Goal: Task Accomplishment & Management: Manage account settings

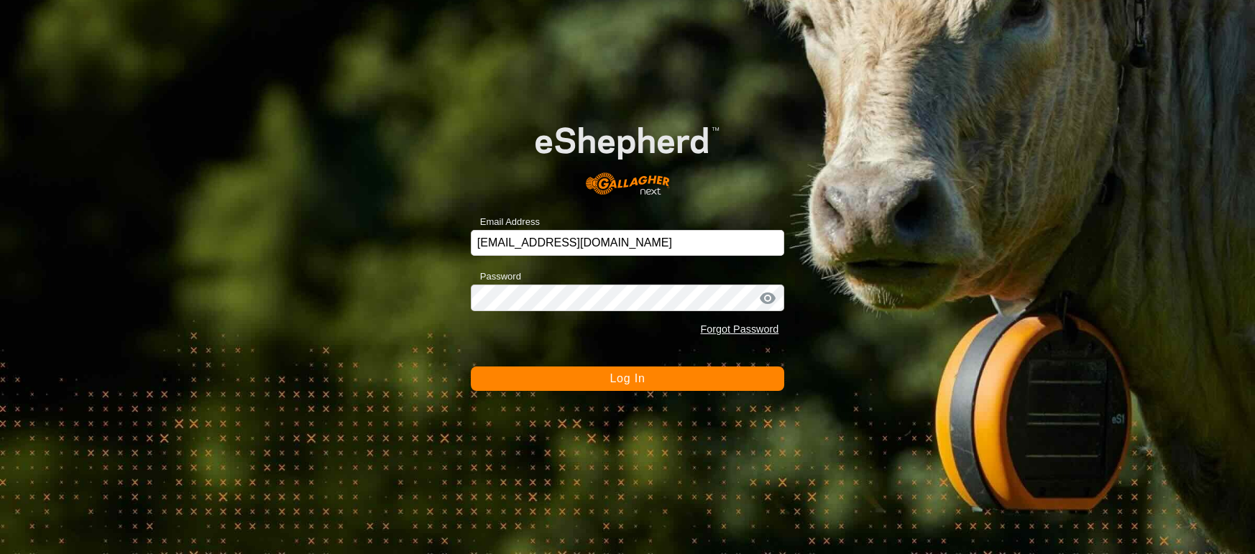
click at [702, 383] on button "Log In" at bounding box center [628, 379] width 314 height 24
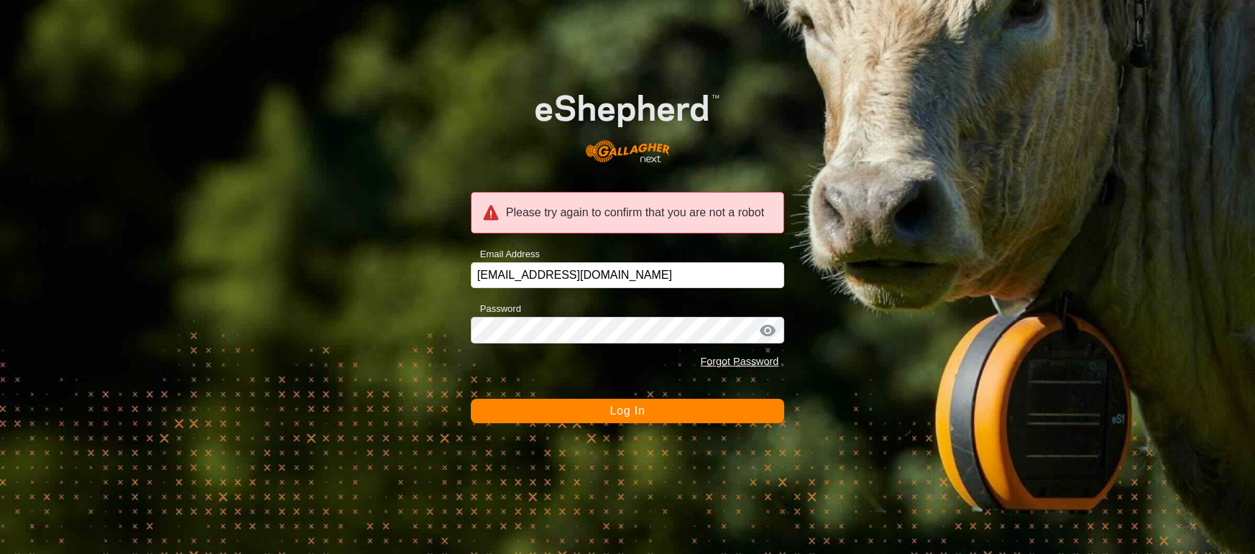
click at [618, 409] on span "Log In" at bounding box center [627, 411] width 35 height 12
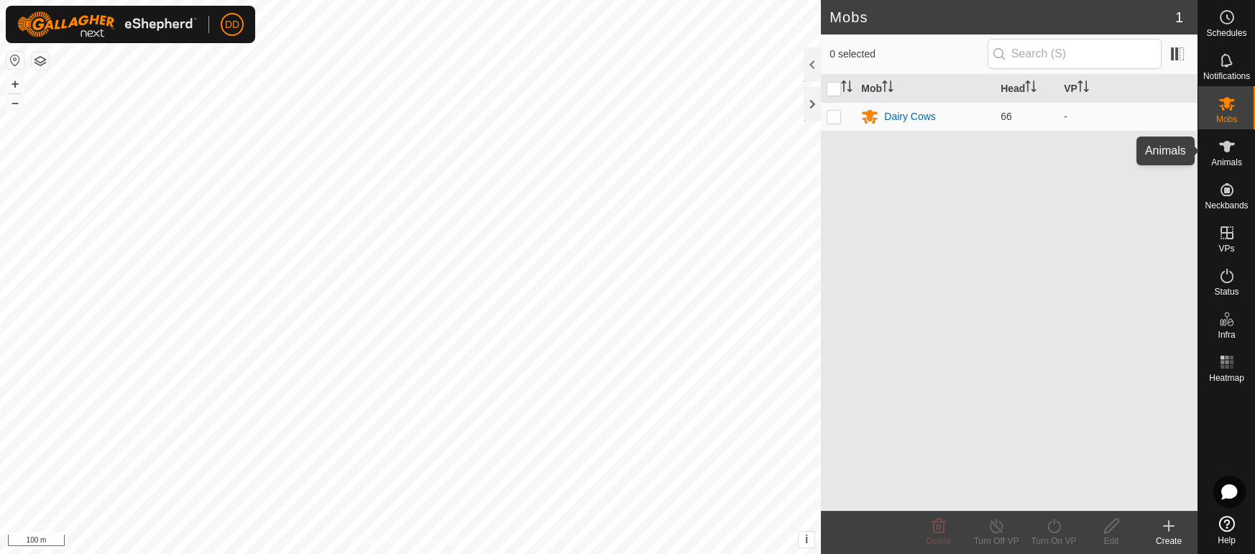
click at [1241, 160] on span "Animals" at bounding box center [1226, 162] width 31 height 9
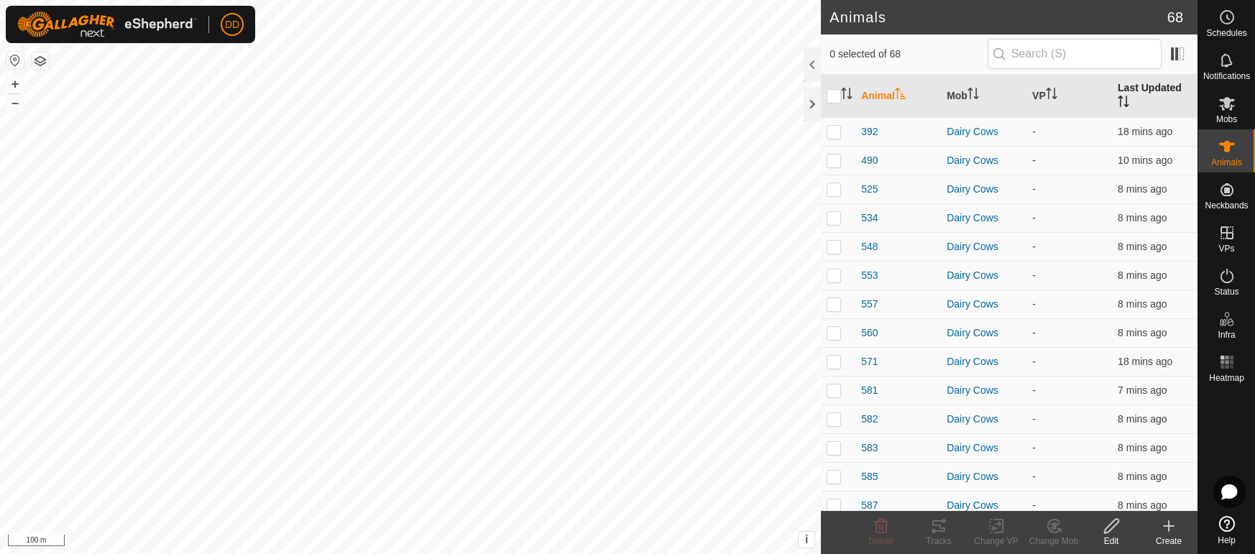
click at [1168, 90] on th "Last Updated" at bounding box center [1155, 96] width 86 height 43
click at [1218, 115] on span "Mobs" at bounding box center [1226, 119] width 21 height 9
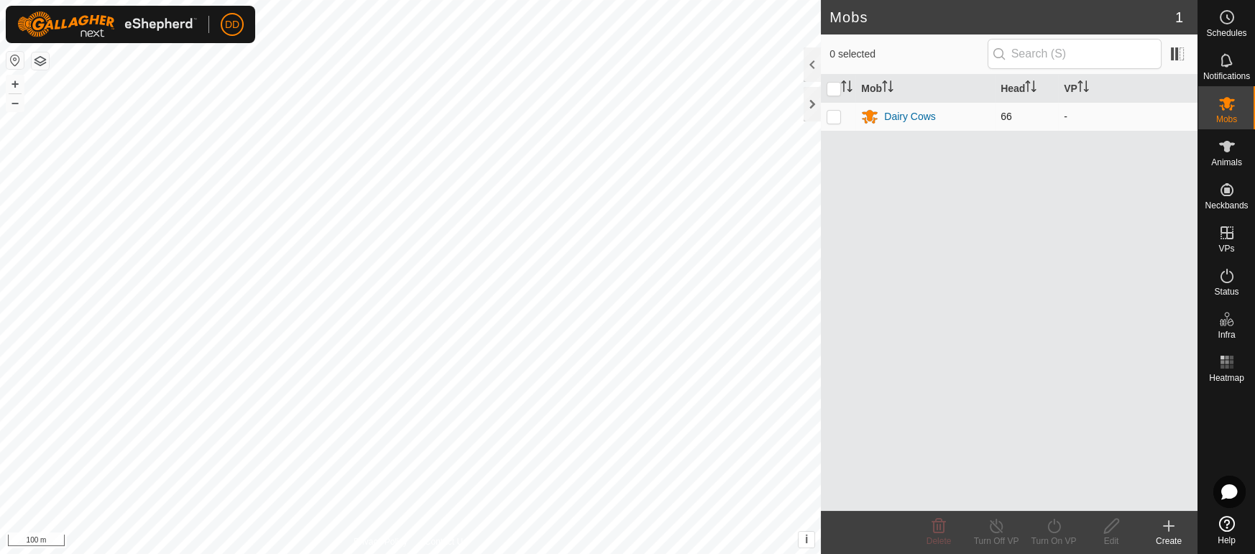
click at [843, 118] on td at bounding box center [838, 116] width 35 height 29
checkbox input "true"
click at [1055, 528] on icon at bounding box center [1054, 526] width 18 height 17
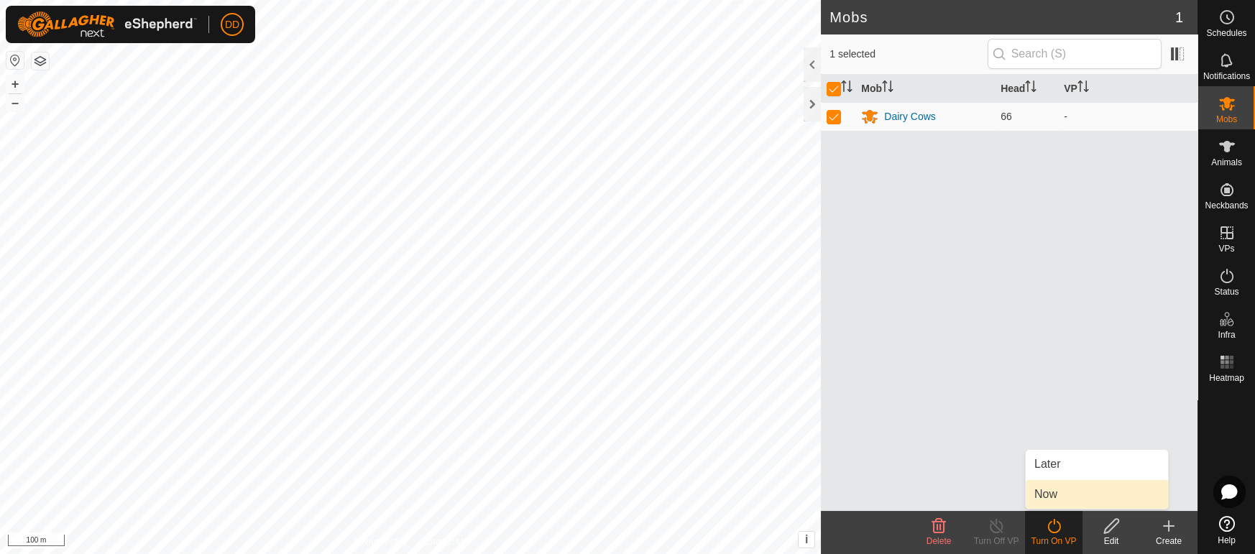
click at [1047, 498] on link "Now" at bounding box center [1097, 494] width 142 height 29
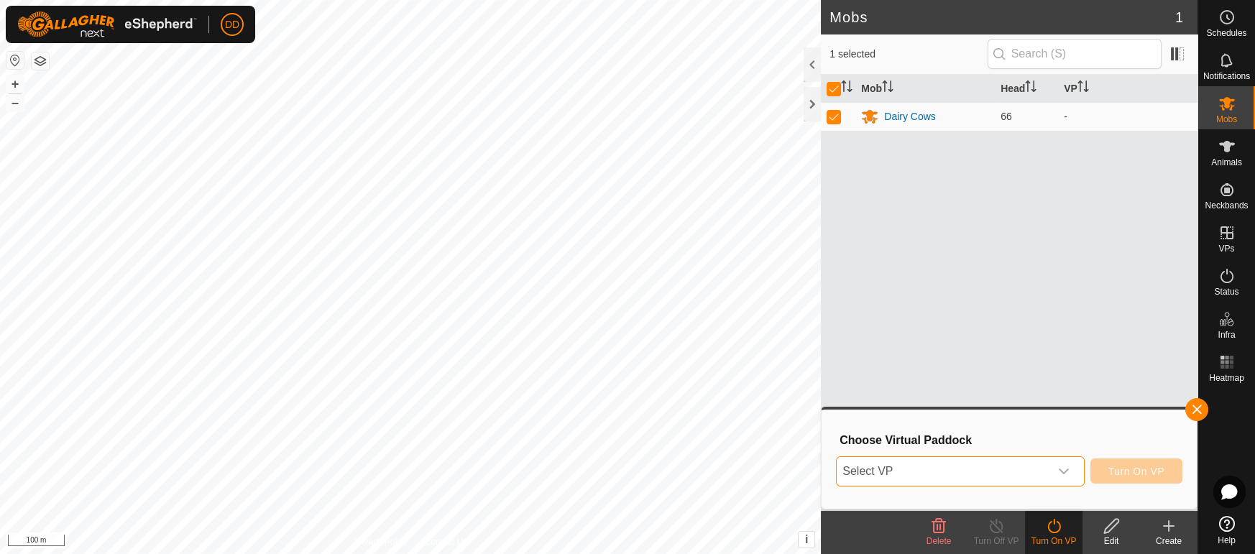
click at [1018, 484] on span "Select VP" at bounding box center [943, 471] width 212 height 29
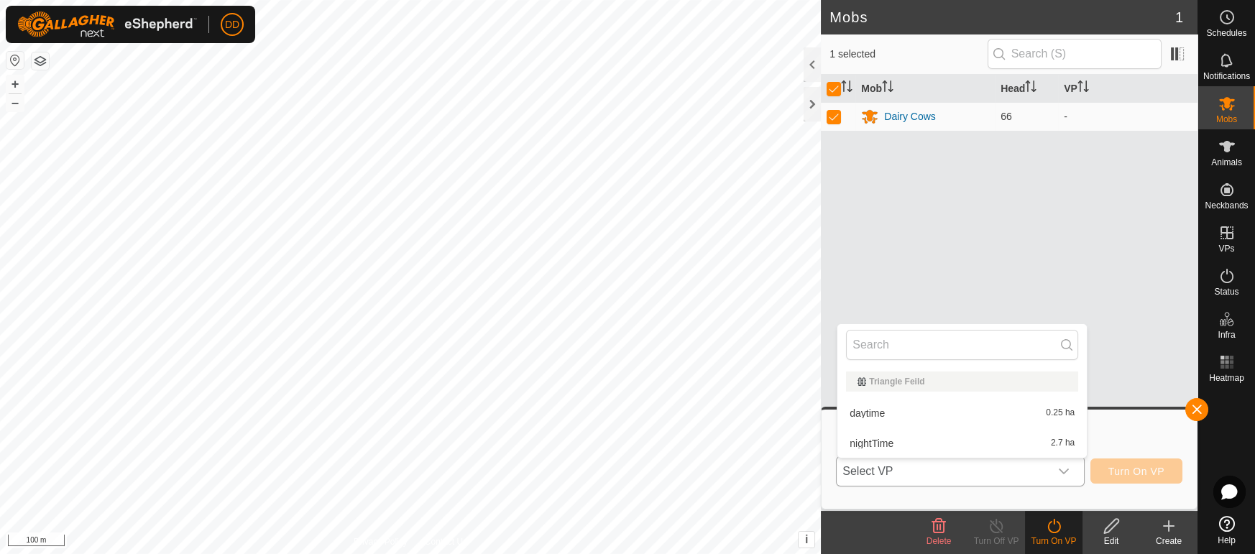
click at [1018, 477] on span "Select VP" at bounding box center [943, 471] width 212 height 29
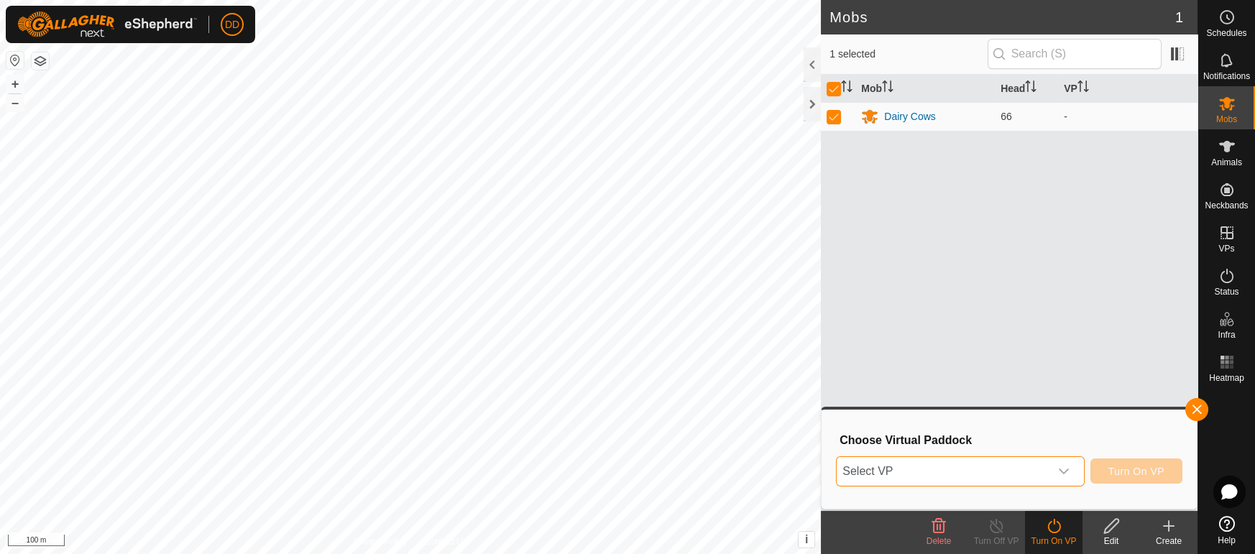
click at [1018, 477] on span "Select VP" at bounding box center [943, 471] width 212 height 29
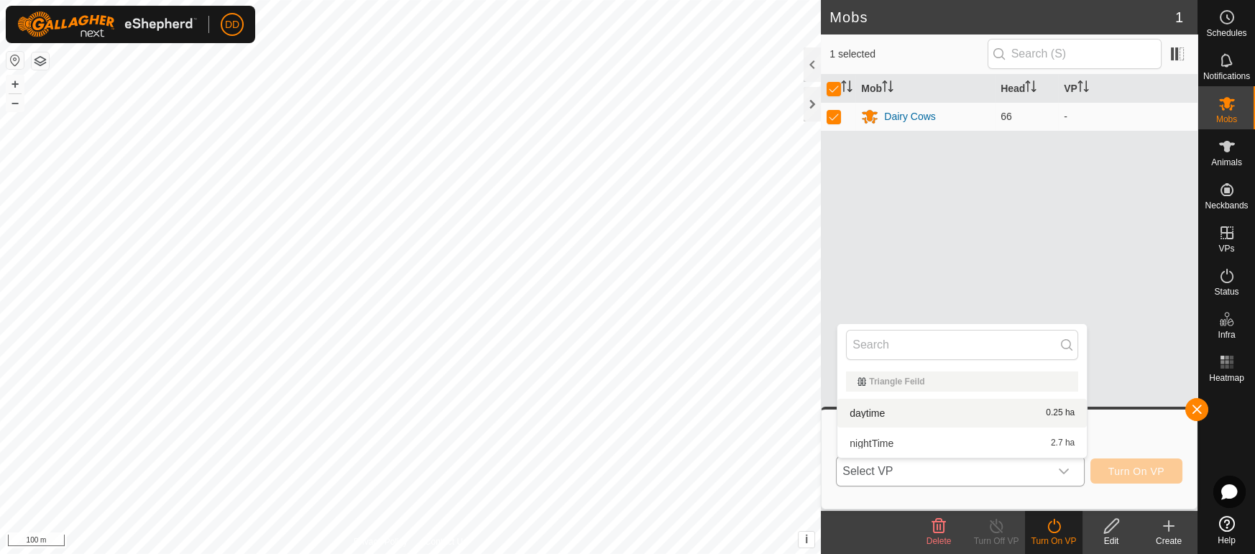
click at [948, 416] on li "daytime 0.25 ha" at bounding box center [962, 413] width 249 height 29
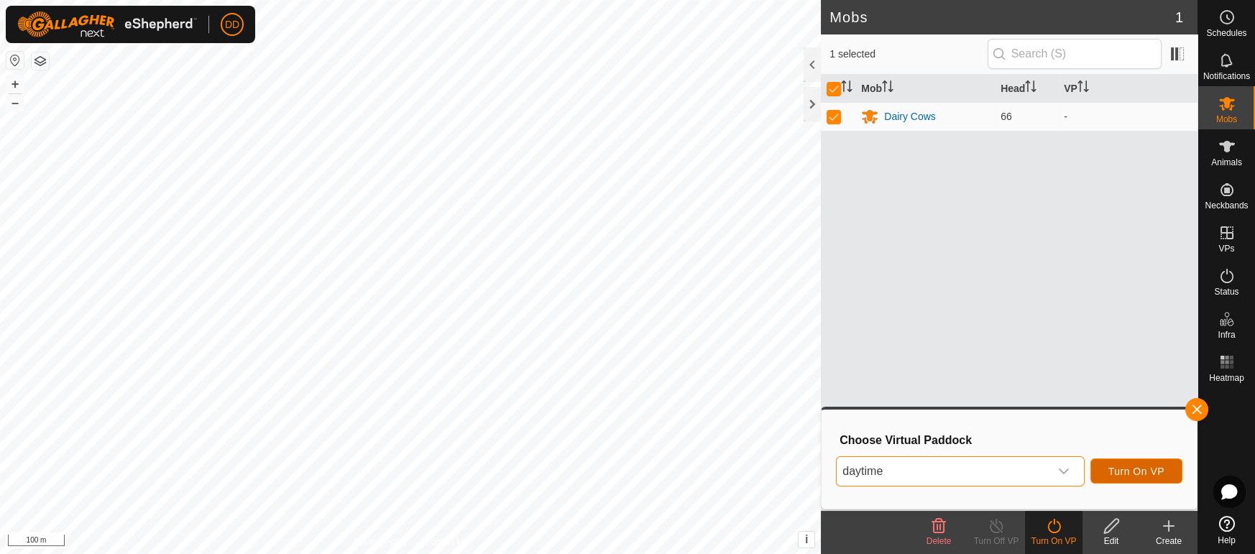
click at [1121, 470] on span "Turn On VP" at bounding box center [1137, 472] width 56 height 12
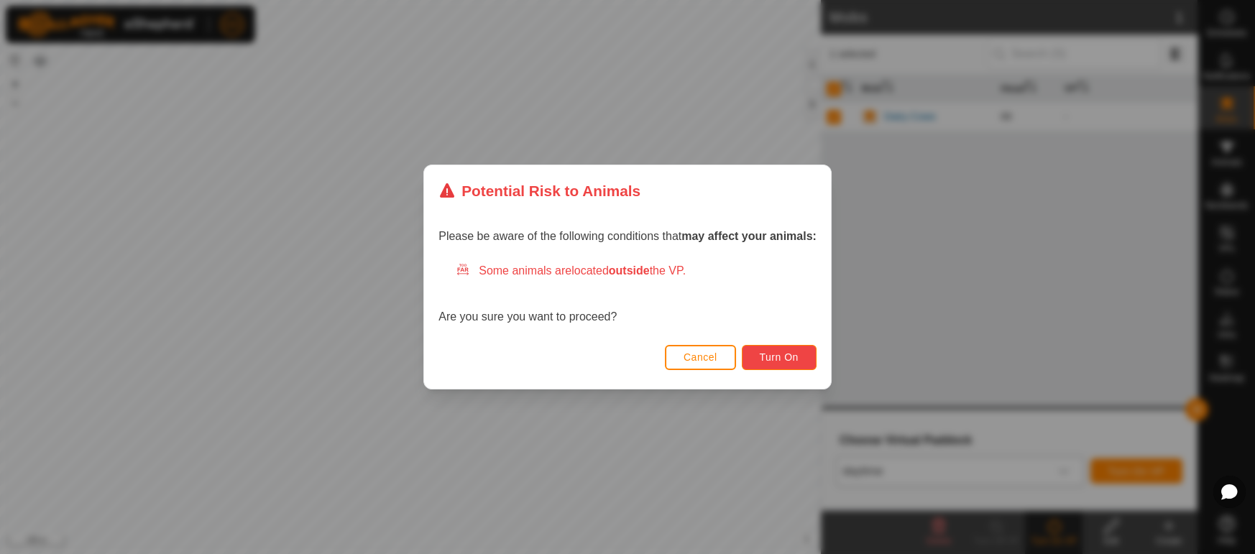
click at [784, 358] on span "Turn On" at bounding box center [779, 358] width 39 height 12
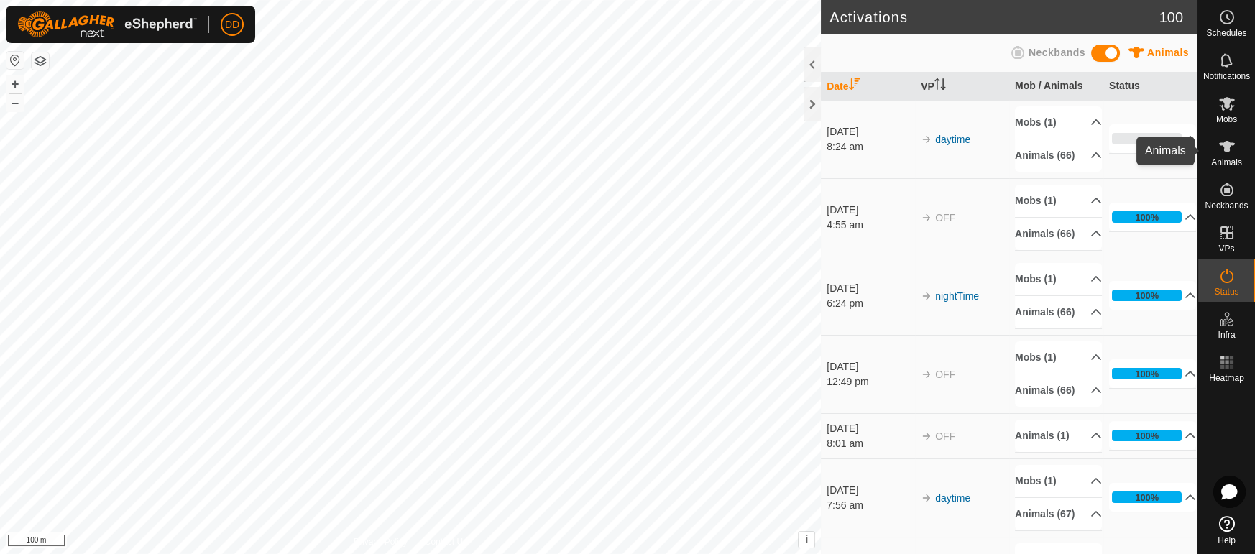
click at [1222, 158] on span "Animals" at bounding box center [1226, 162] width 31 height 9
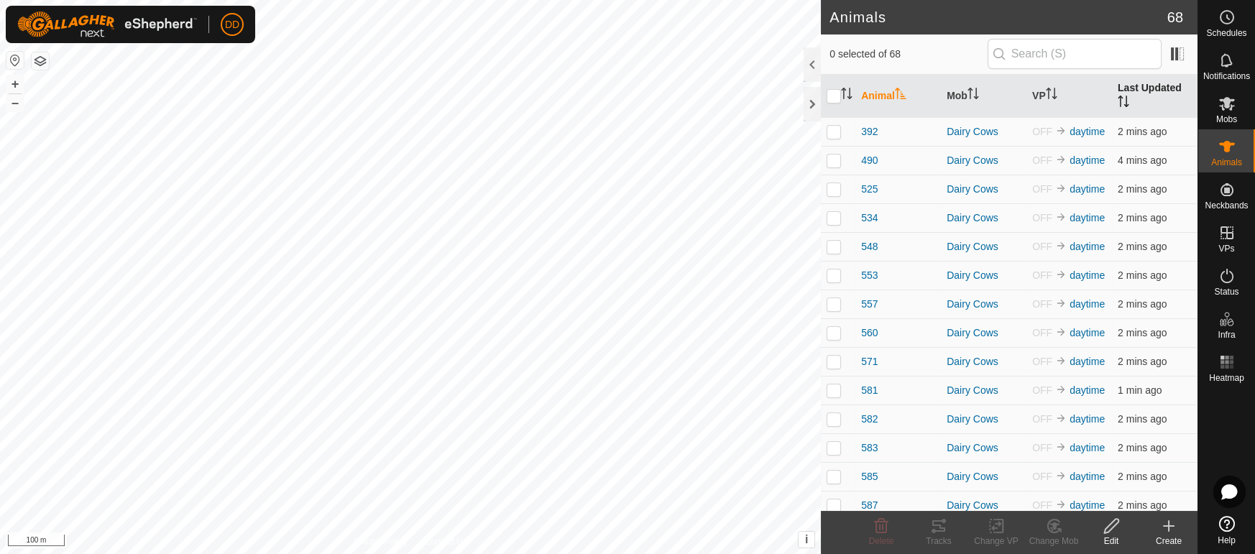
click at [1146, 85] on th "Last Updated" at bounding box center [1155, 96] width 86 height 43
click at [1146, 84] on th "Last Updated" at bounding box center [1155, 96] width 86 height 43
click at [979, 91] on icon "Activate to sort" at bounding box center [974, 94] width 12 height 12
click at [972, 88] on icon "Activate to sort" at bounding box center [973, 94] width 11 height 12
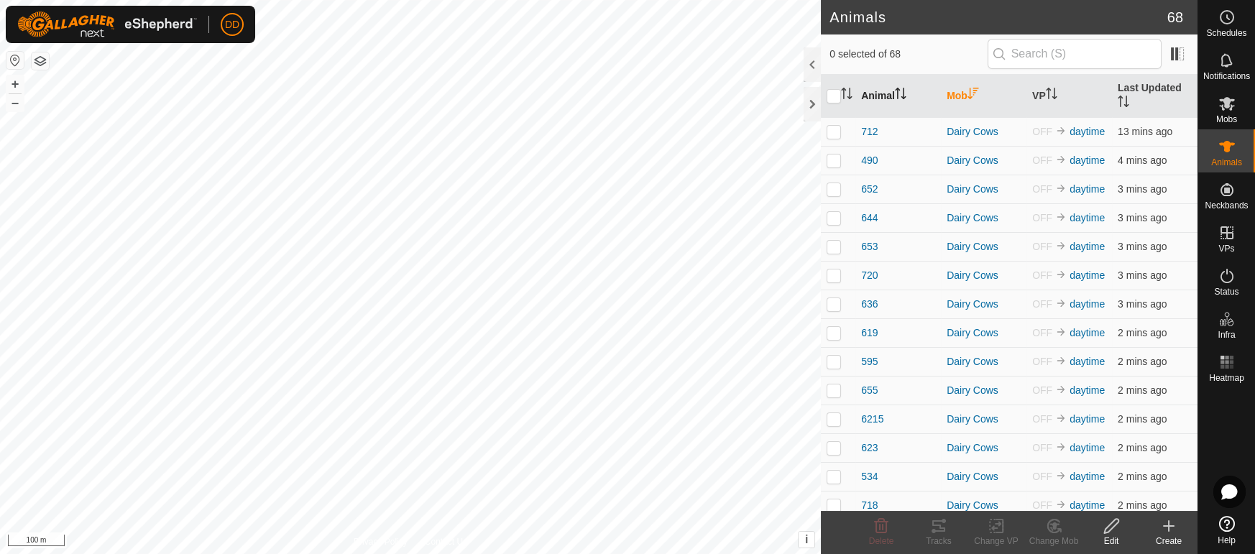
click at [880, 95] on th "Animal" at bounding box center [899, 96] width 86 height 43
click at [881, 91] on th "Animal" at bounding box center [899, 96] width 86 height 43
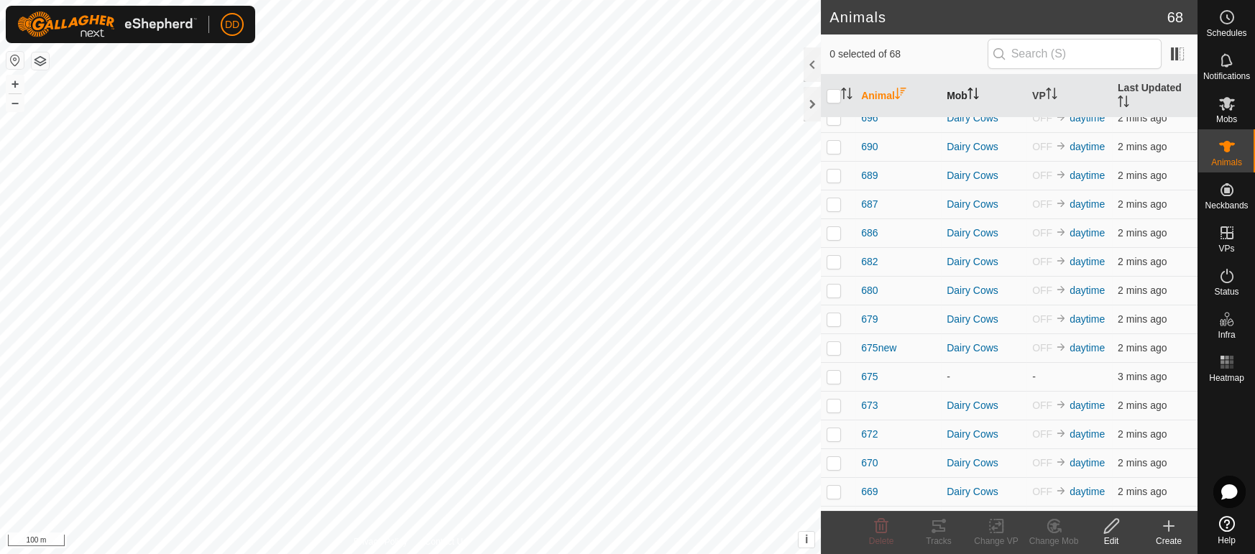
scroll to position [483, 0]
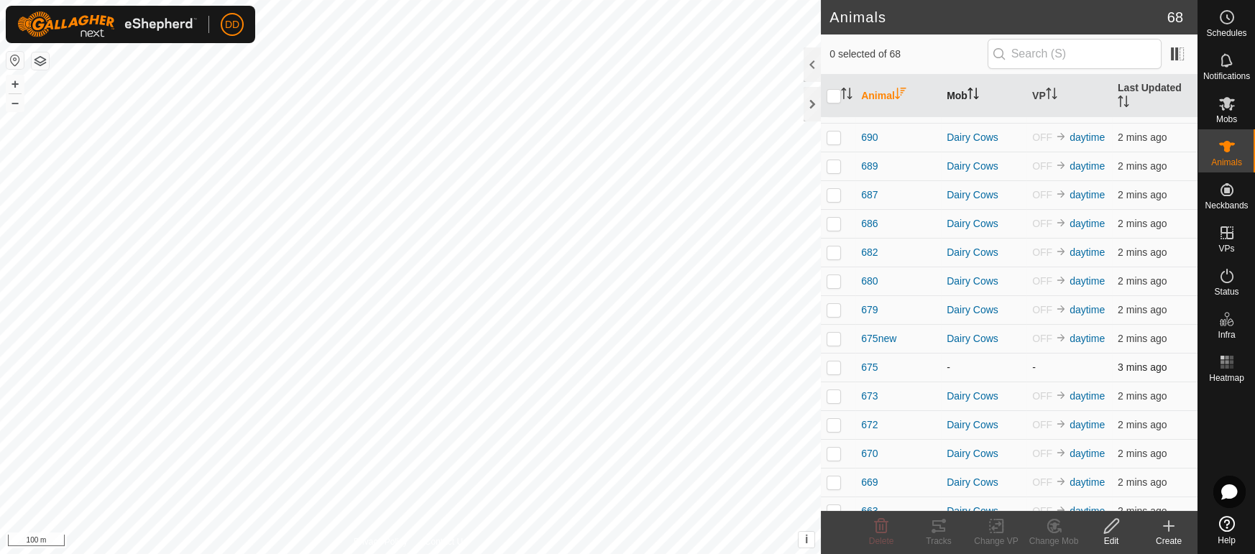
click at [837, 362] on p-checkbox at bounding box center [834, 368] width 14 height 12
checkbox input "true"
click at [881, 528] on icon at bounding box center [881, 526] width 17 height 17
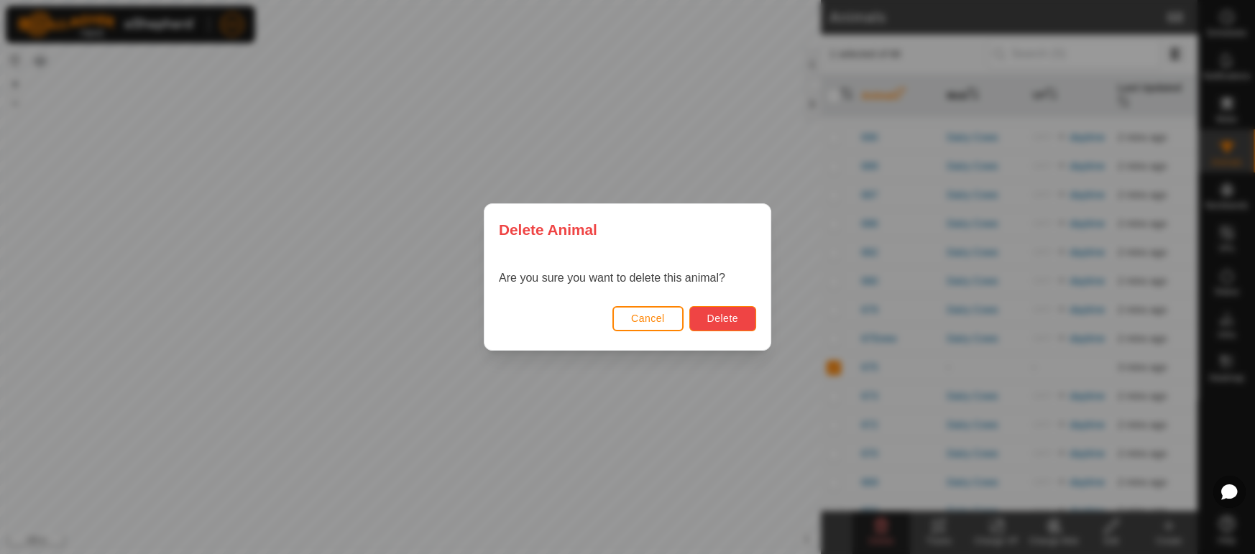
click at [728, 321] on span "Delete" at bounding box center [722, 319] width 31 height 12
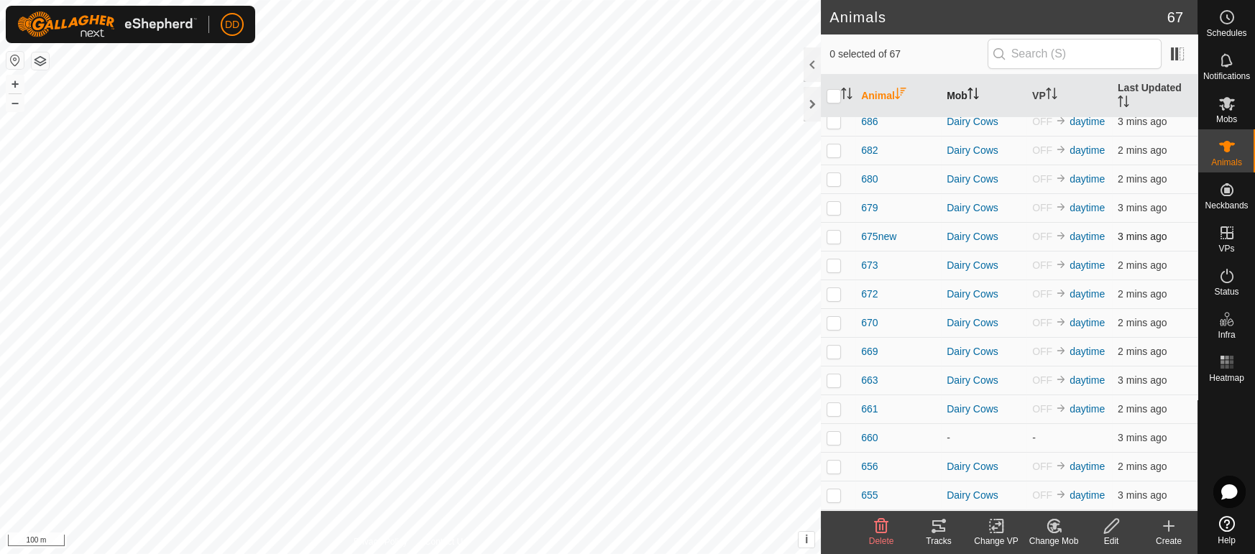
scroll to position [586, 0]
click at [833, 431] on p-checkbox at bounding box center [834, 437] width 14 height 12
checkbox input "true"
click at [892, 531] on delete-svg-icon at bounding box center [882, 526] width 58 height 17
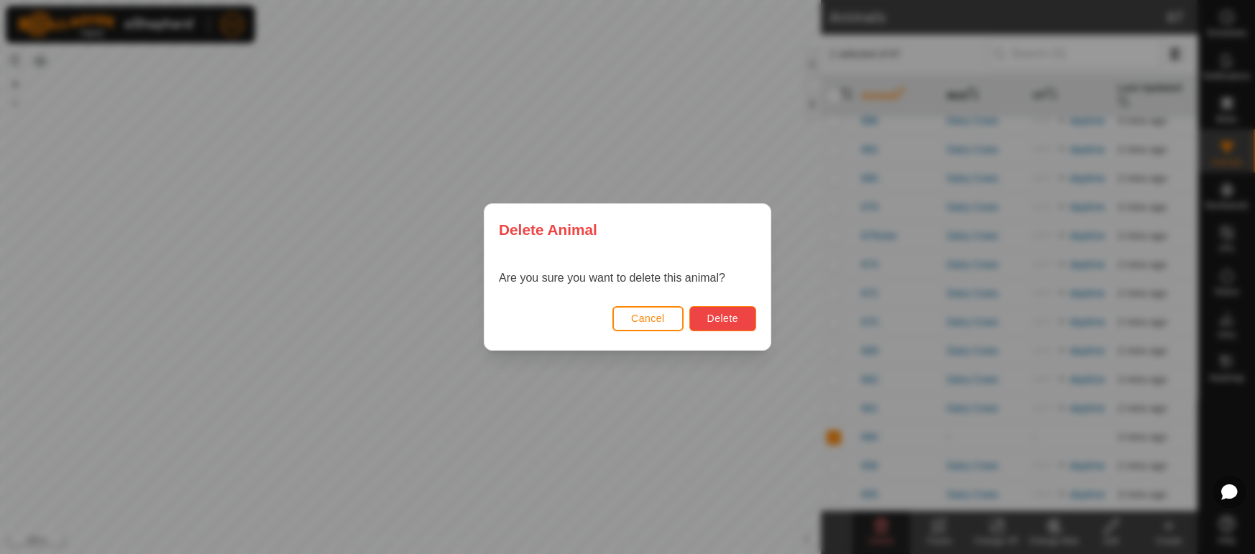
click at [736, 313] on span "Delete" at bounding box center [722, 319] width 31 height 12
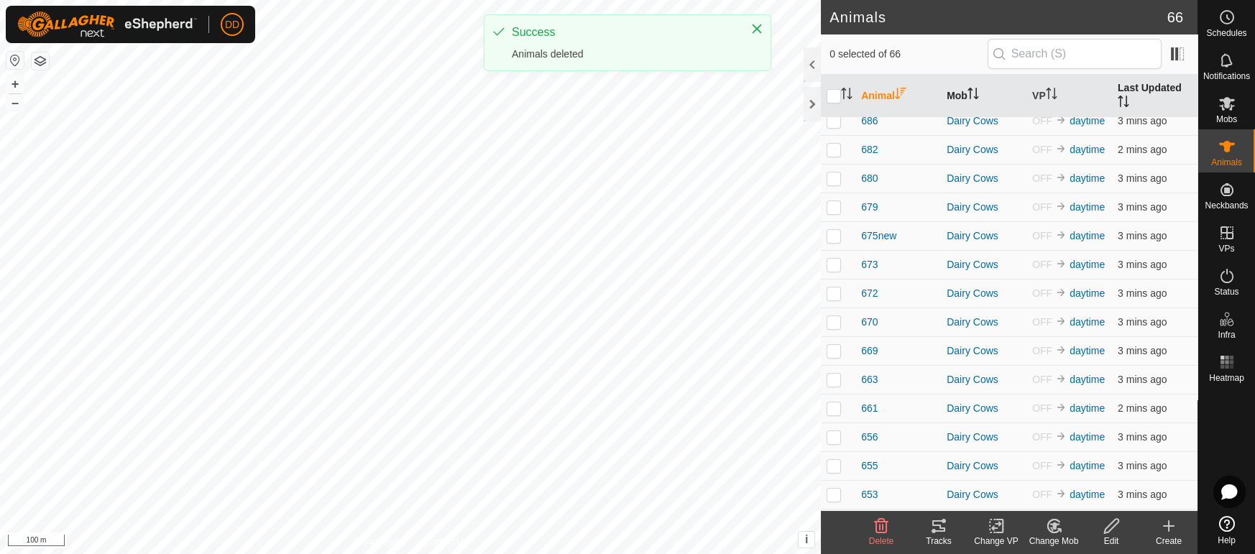
click at [1149, 86] on th "Last Updated" at bounding box center [1155, 96] width 86 height 43
